Goal: Navigation & Orientation: Find specific page/section

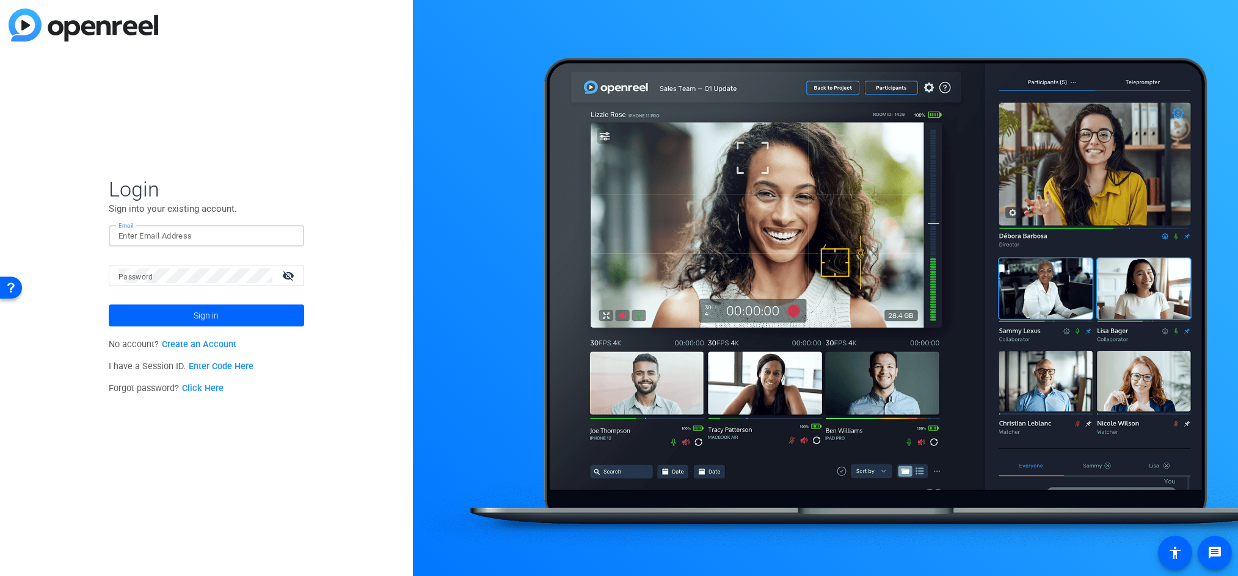
type input "[PERSON_NAME][EMAIL_ADDRESS][PERSON_NAME][DOMAIN_NAME]"
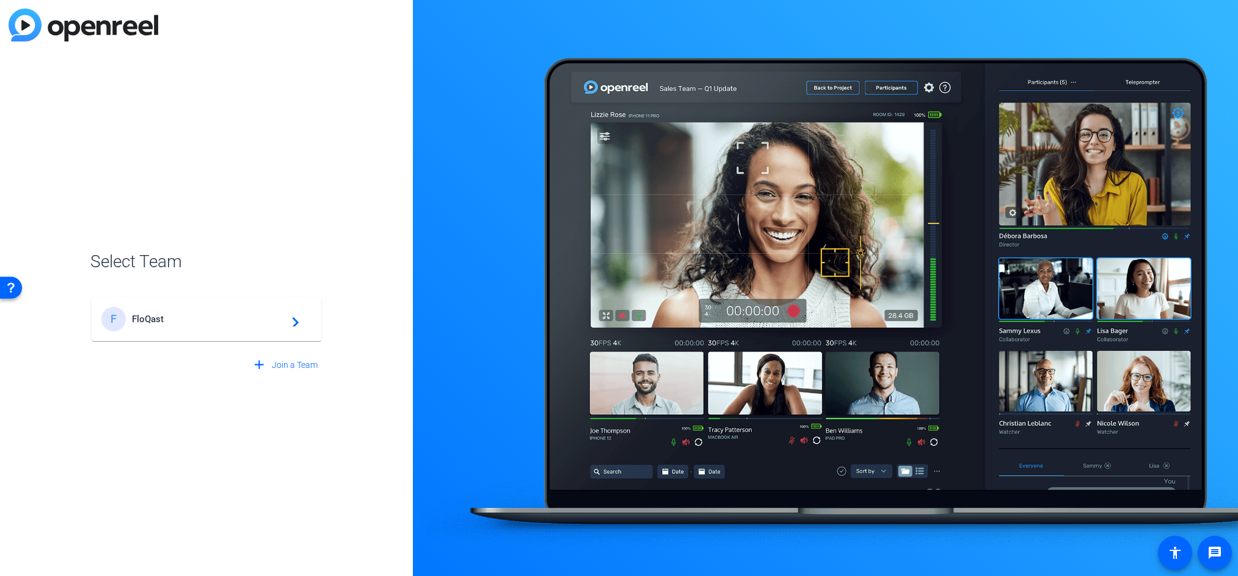
click at [230, 327] on div "F FloQast navigate_next" at bounding box center [206, 319] width 210 height 24
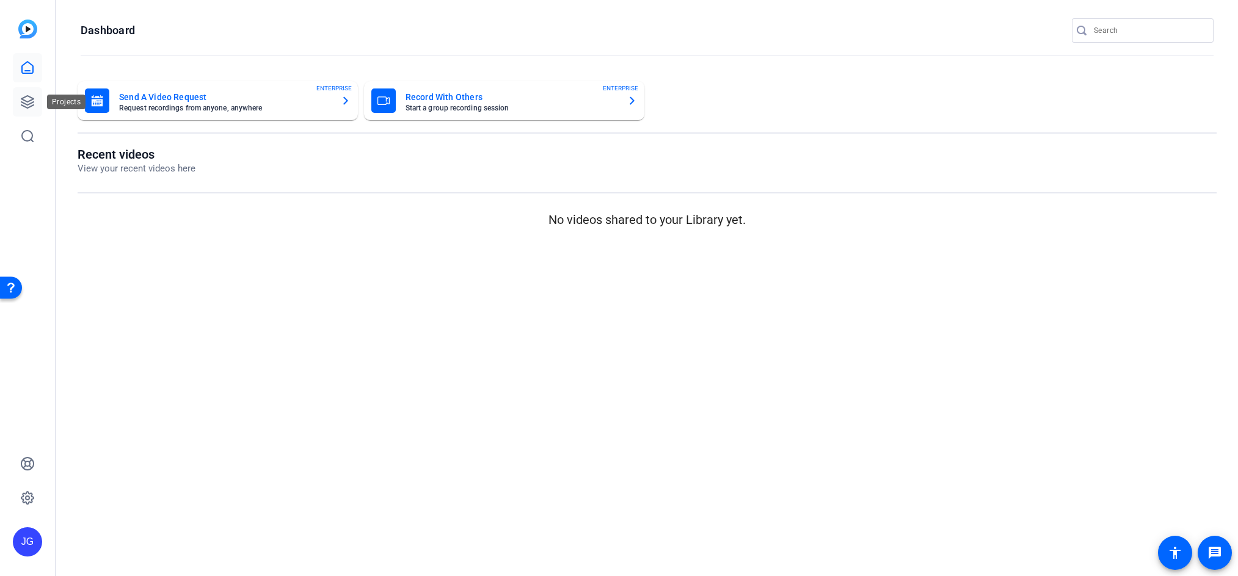
click at [32, 98] on icon at bounding box center [27, 102] width 12 height 12
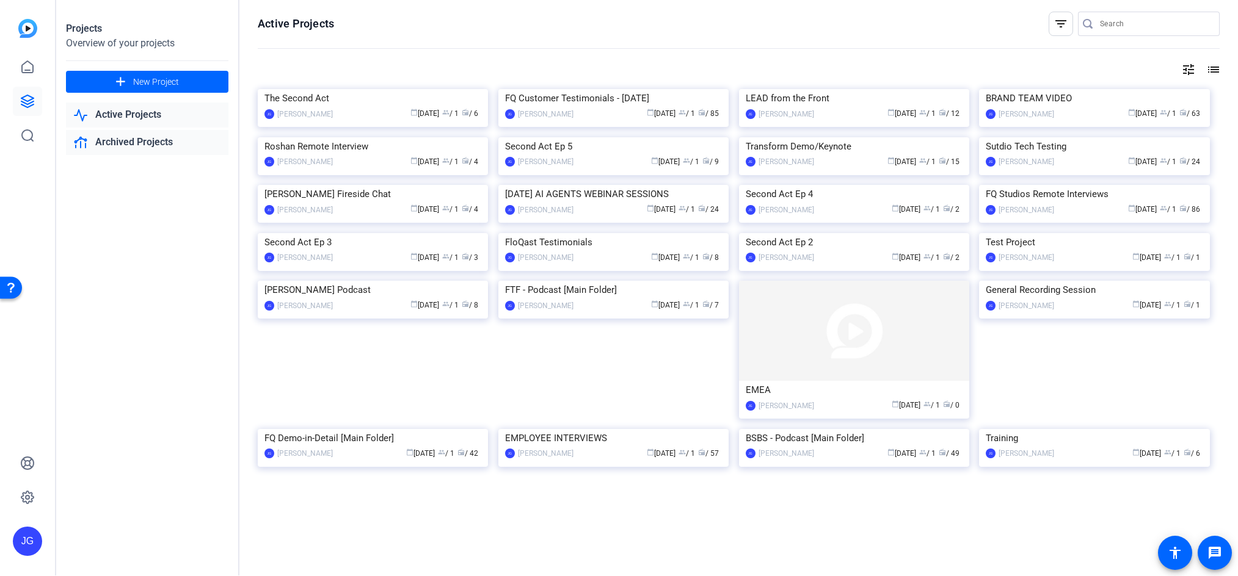
click at [133, 143] on link "Archived Projects" at bounding box center [147, 142] width 162 height 25
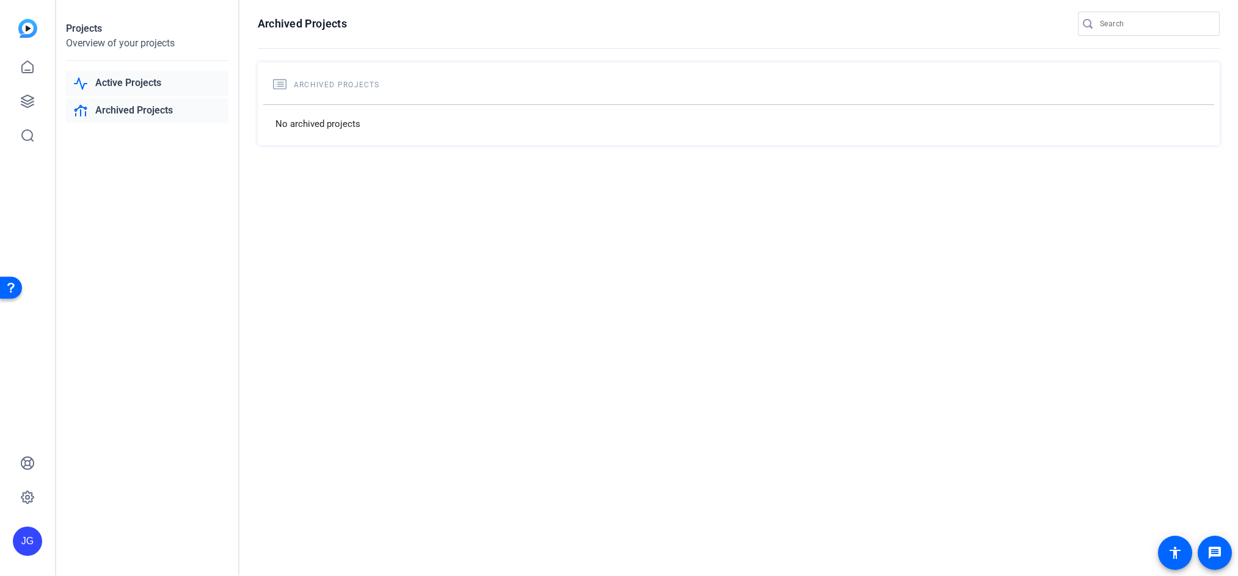
click at [151, 93] on link "Active Projects" at bounding box center [147, 83] width 162 height 25
